Goal: Task Accomplishment & Management: Manage account settings

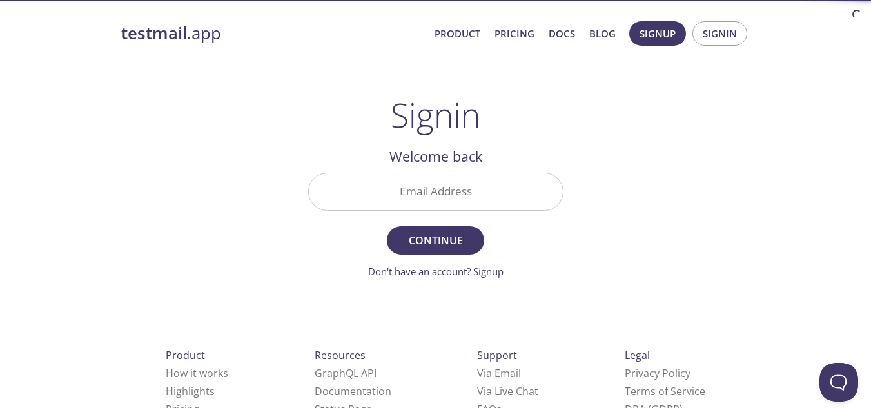
click at [506, 190] on input "Email Address" at bounding box center [436, 191] width 254 height 37
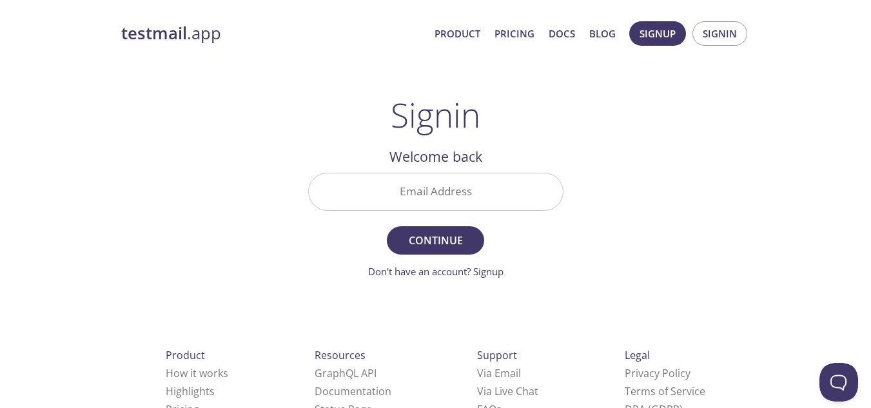
click at [573, 144] on main "Signin Welcome back Email Address Continue Don't have an account? Signup Check …" at bounding box center [436, 187] width 286 height 184
click at [729, 35] on span "Signin" at bounding box center [720, 33] width 34 height 17
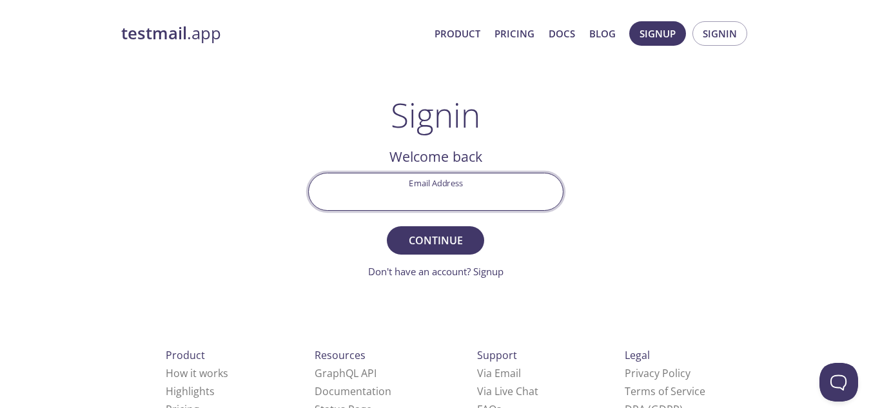
click at [459, 194] on input "Email Address" at bounding box center [436, 191] width 254 height 37
click at [273, 226] on div "testmail .app Product Pricing Docs Blog Signup Signin Signin Welcome back Email…" at bounding box center [436, 282] width 660 height 538
click at [428, 204] on input "Email Address" at bounding box center [436, 191] width 254 height 37
click at [263, 206] on div "testmail .app Product Pricing Docs Blog Signup Signin Signin Welcome back Email…" at bounding box center [436, 282] width 660 height 538
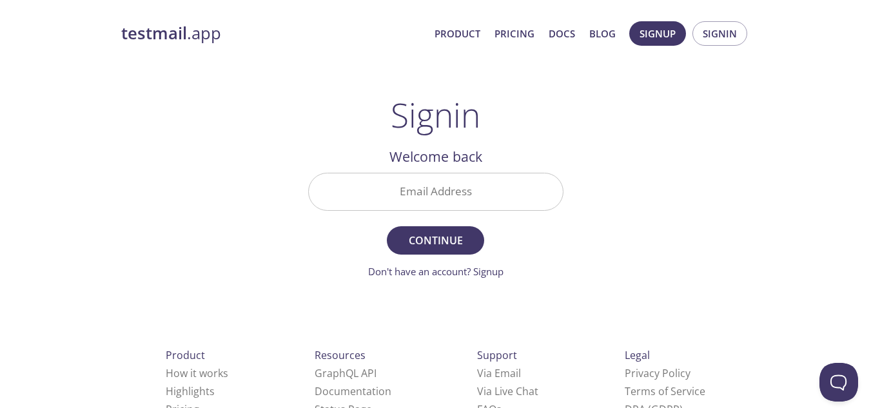
click at [383, 195] on input "Email Address" at bounding box center [436, 191] width 254 height 37
click at [627, 180] on div "testmail .app Product Pricing Docs Blog Signup Signin Signin Welcome back Email…" at bounding box center [436, 282] width 660 height 538
click at [509, 204] on input "Email Address" at bounding box center [436, 191] width 254 height 37
click at [691, 184] on div "testmail .app Product Pricing Docs Blog Signup Signin Signin Welcome back Email…" at bounding box center [436, 282] width 660 height 538
